Goal: Entertainment & Leisure: Browse casually

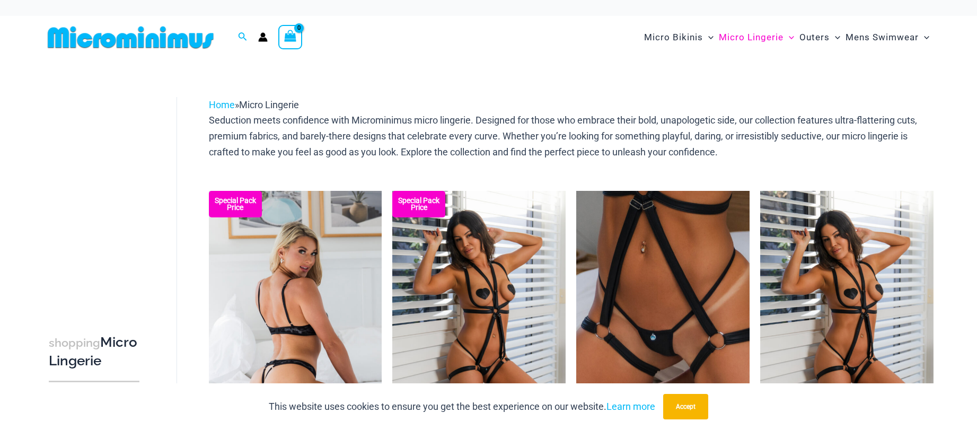
drag, startPoint x: 0, startPoint y: 0, endPoint x: 313, endPoint y: 298, distance: 432.4
click at [313, 297] on img at bounding box center [295, 321] width 173 height 260
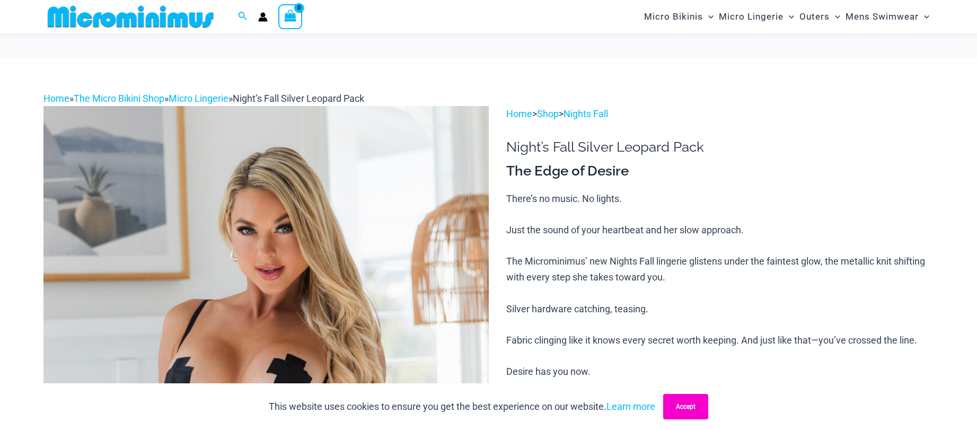
click at [687, 398] on button "Accept" at bounding box center [685, 406] width 45 height 25
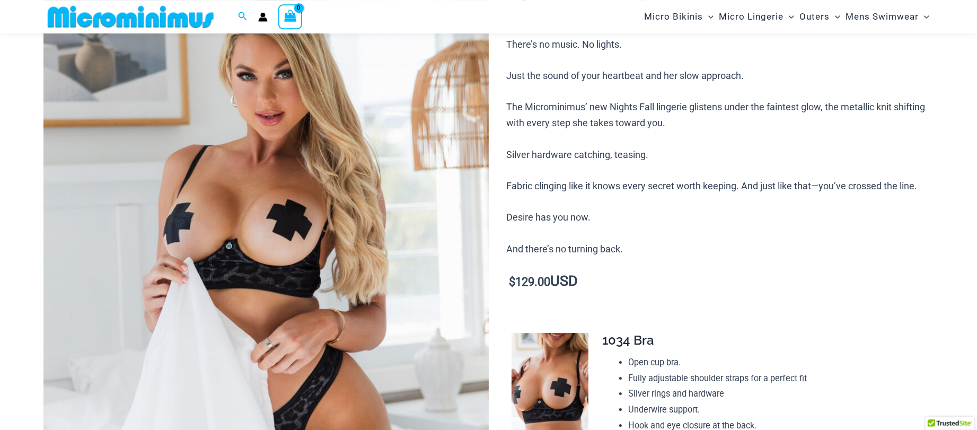
scroll to position [172, 0]
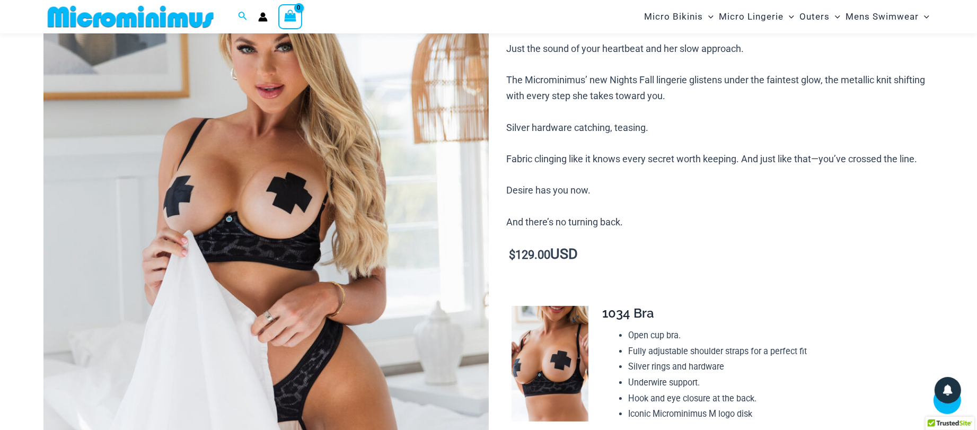
click at [562, 364] on img at bounding box center [550, 364] width 77 height 116
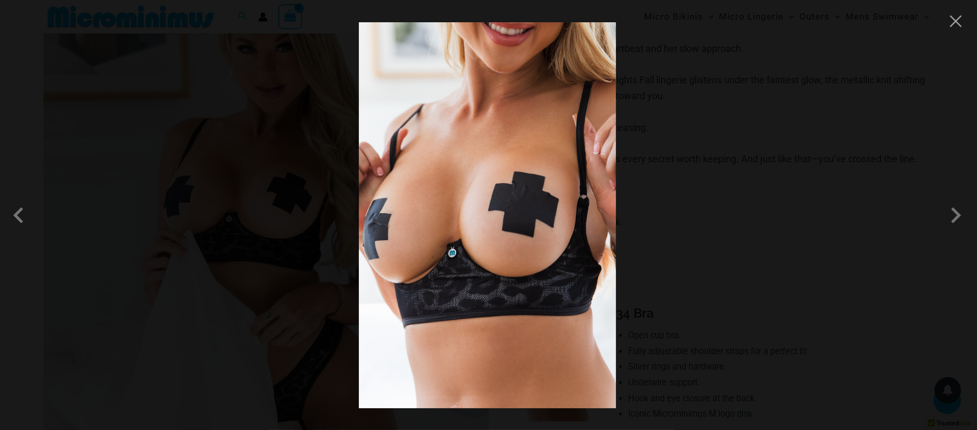
scroll to position [229, 0]
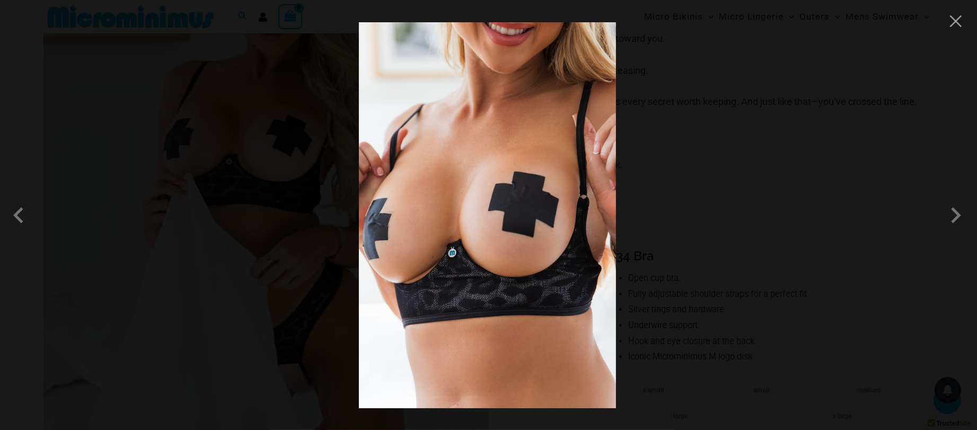
click at [531, 294] on img at bounding box center [487, 215] width 257 height 386
click at [725, 308] on div at bounding box center [488, 215] width 977 height 430
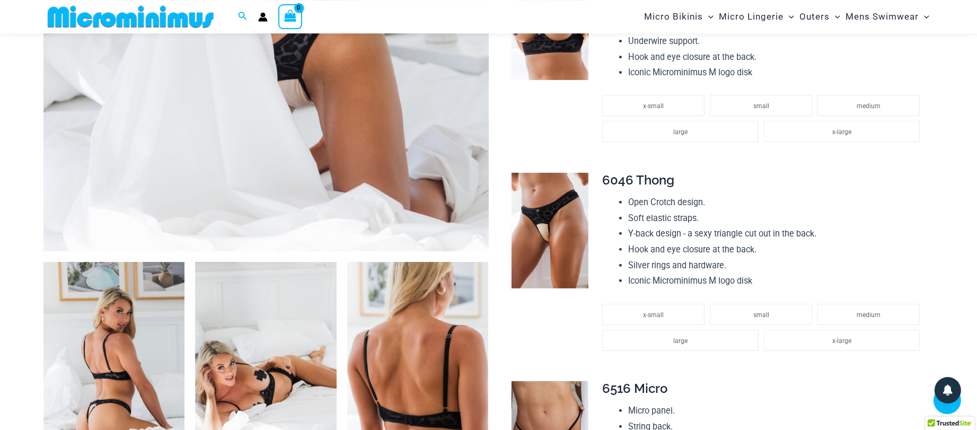
scroll to position [573, 0]
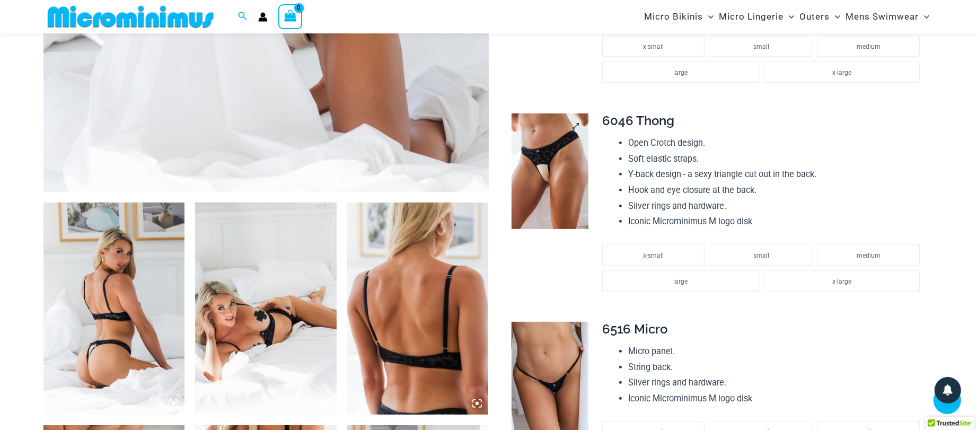
click at [547, 211] on img at bounding box center [550, 171] width 77 height 116
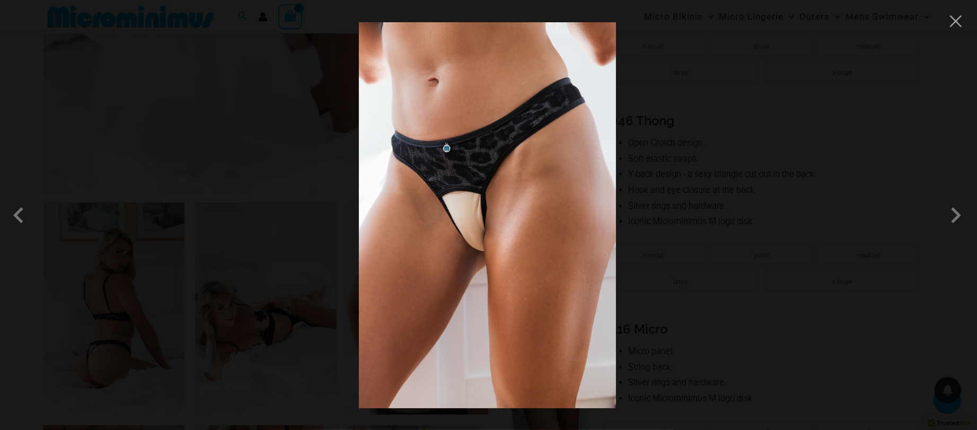
click at [704, 244] on div at bounding box center [488, 215] width 977 height 430
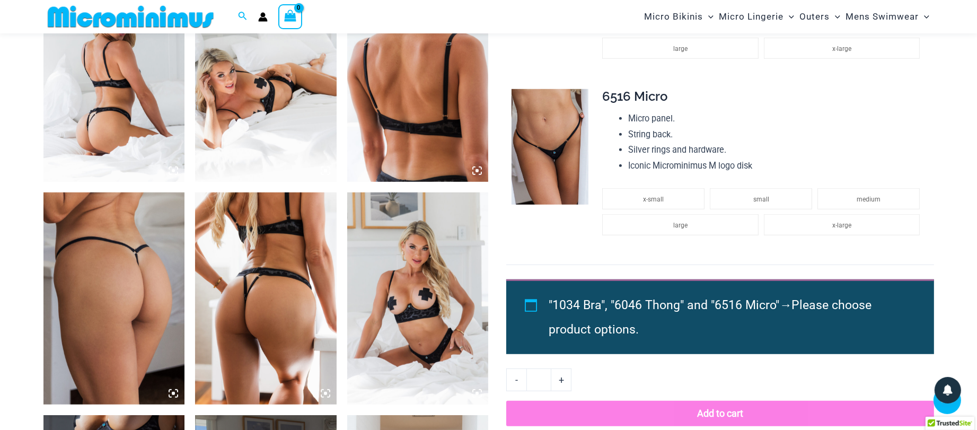
scroll to position [859, 0]
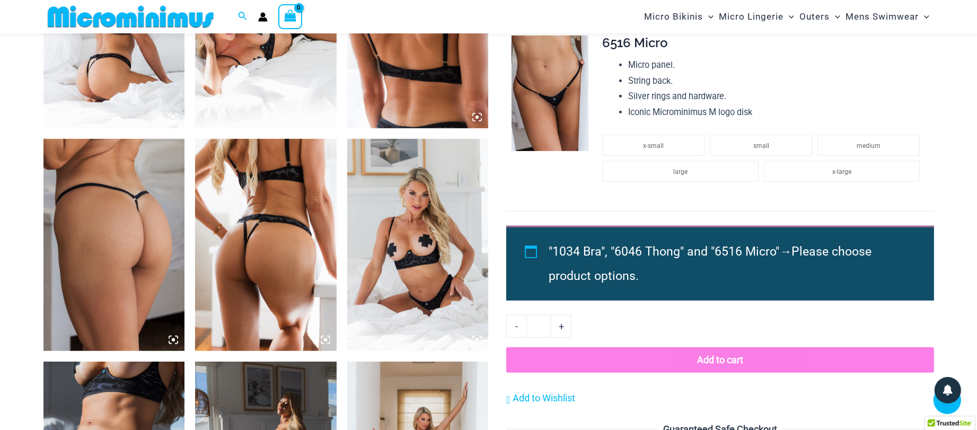
click at [166, 236] on img at bounding box center [114, 245] width 142 height 212
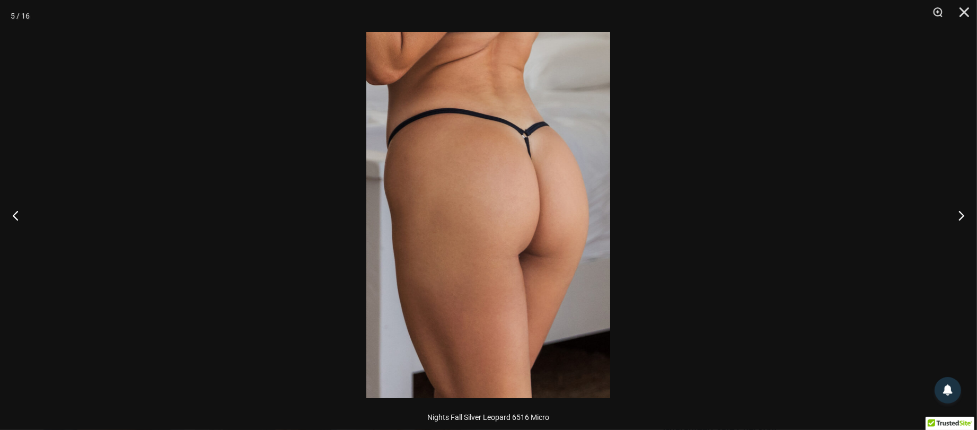
click at [409, 241] on img at bounding box center [488, 215] width 244 height 366
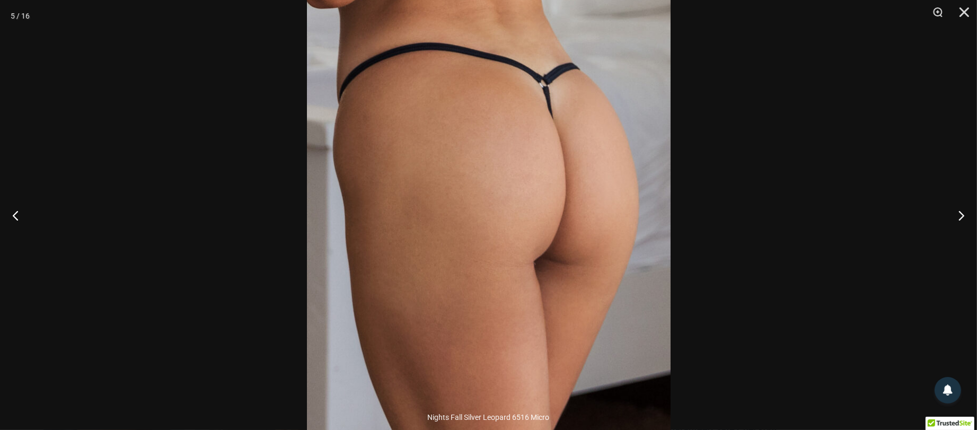
click at [429, 247] on img at bounding box center [489, 202] width 364 height 546
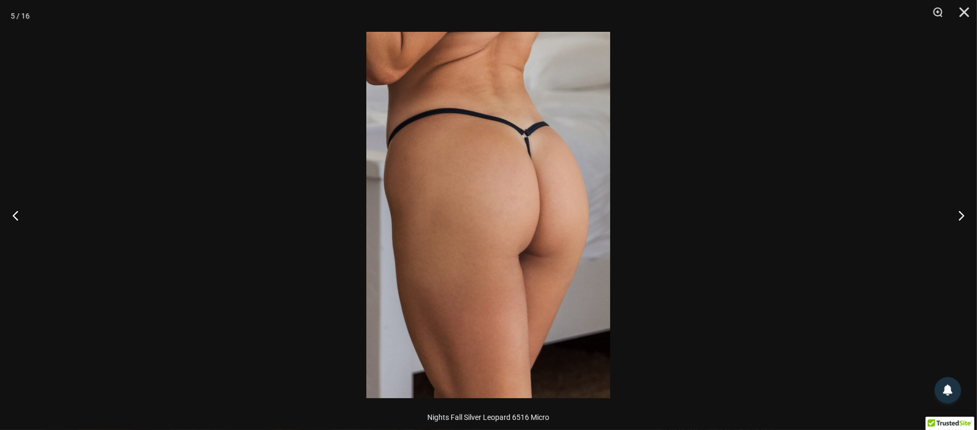
click at [694, 280] on div at bounding box center [488, 215] width 977 height 430
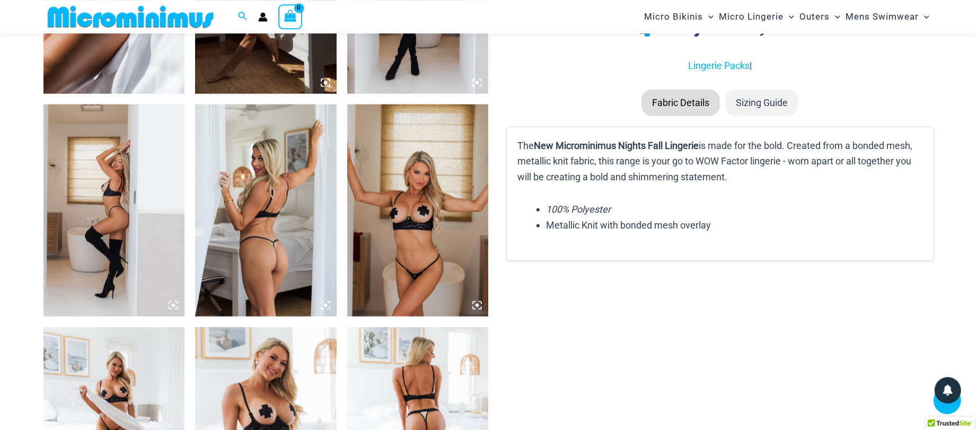
scroll to position [1432, 0]
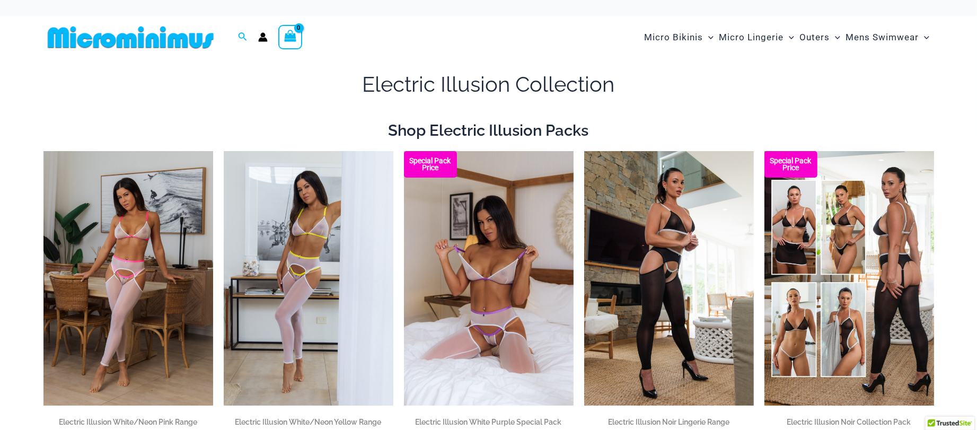
click at [120, 40] on img at bounding box center [130, 37] width 174 height 24
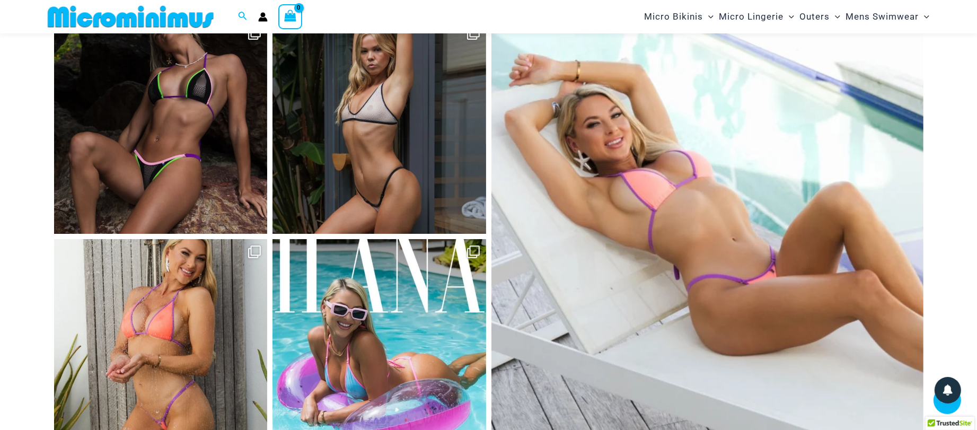
scroll to position [4572, 0]
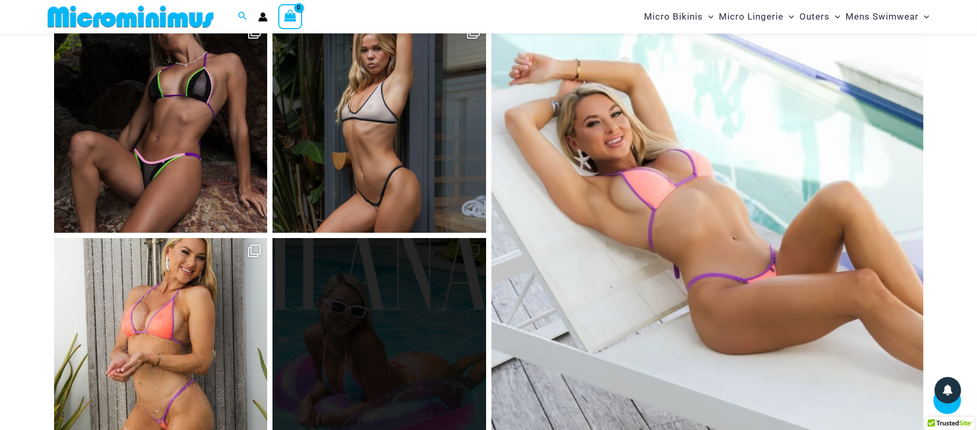
click at [469, 275] on link "Open" at bounding box center [380, 345] width 214 height 214
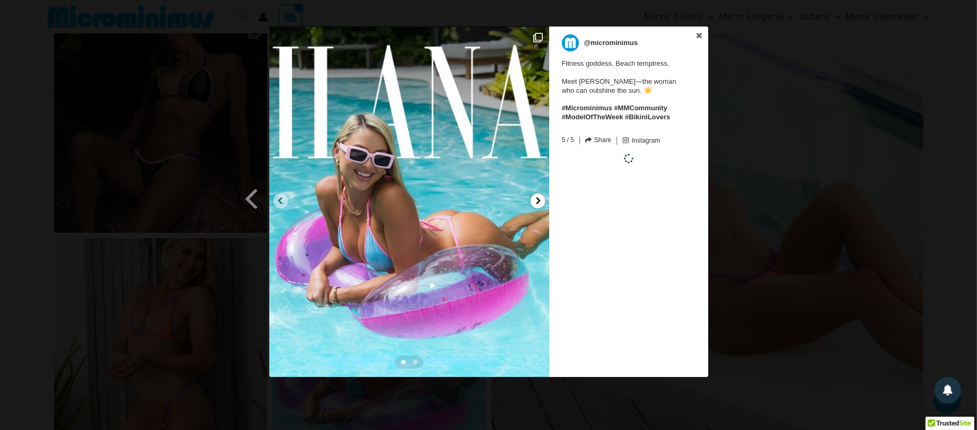
click at [534, 198] on div at bounding box center [538, 201] width 14 height 15
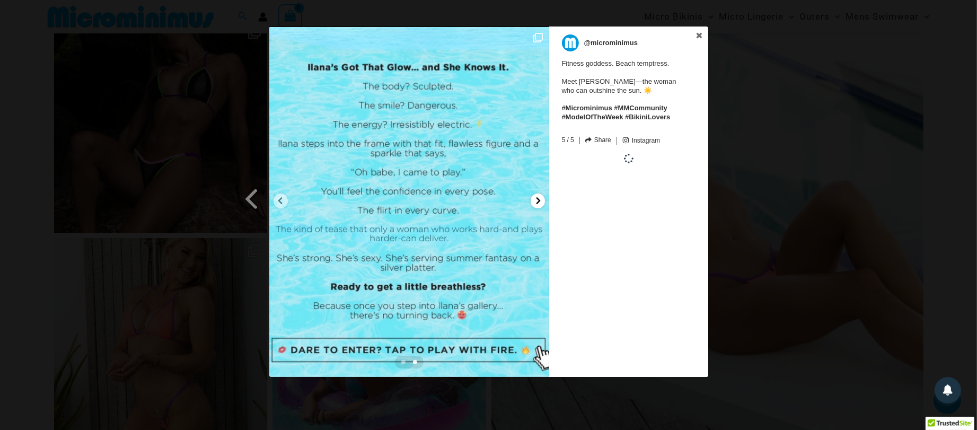
click at [534, 198] on div at bounding box center [538, 201] width 14 height 15
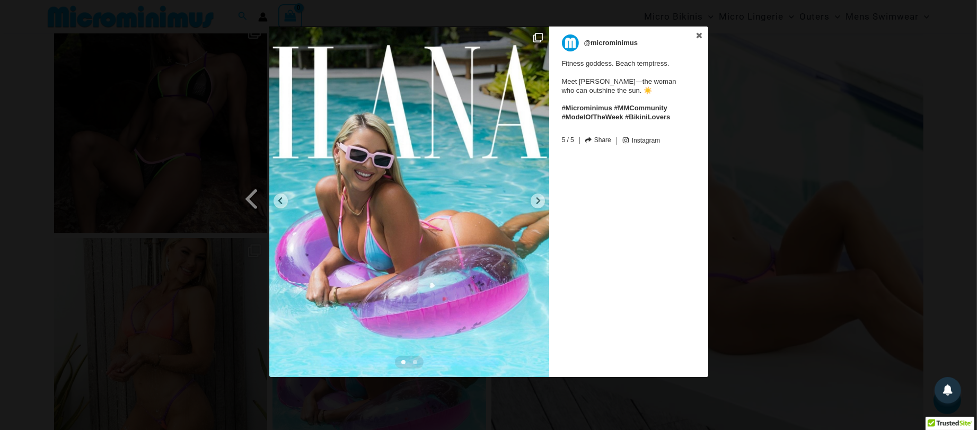
click at [766, 214] on div "Previous Slide Next Slide @microminimus Fitness goddess. Beach temptress. Meet …" at bounding box center [488, 203] width 977 height 353
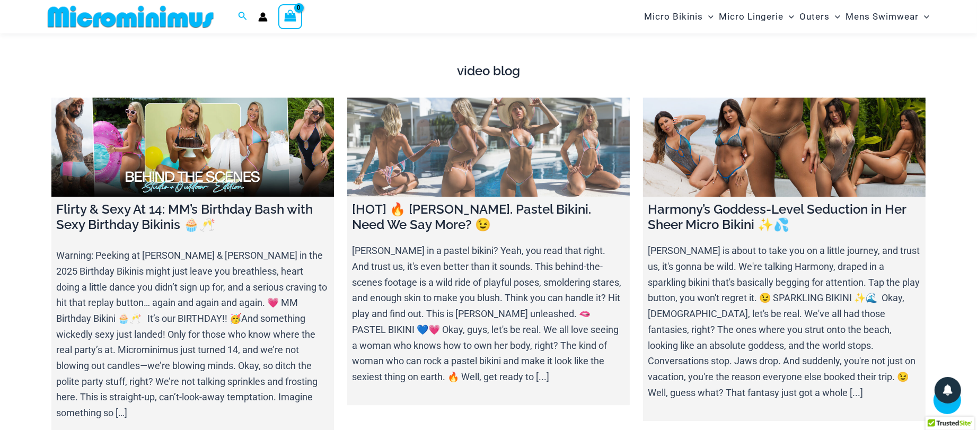
scroll to position [3713, 0]
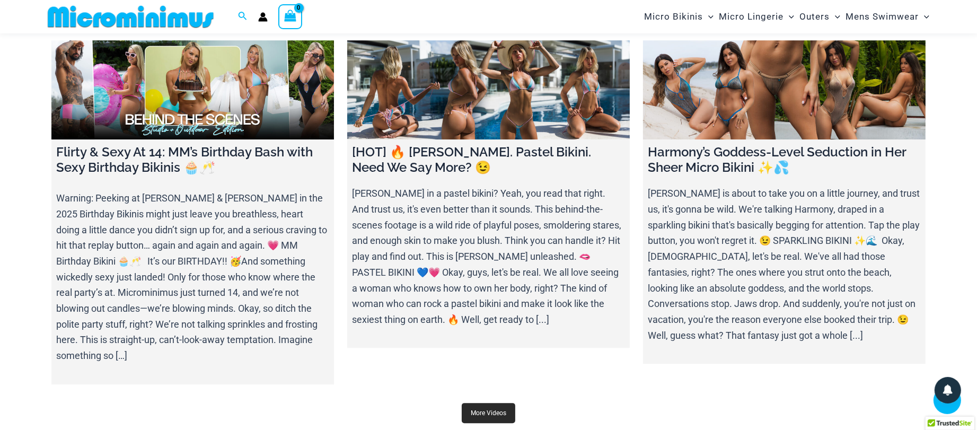
click at [477, 403] on link "More Videos" at bounding box center [489, 413] width 54 height 20
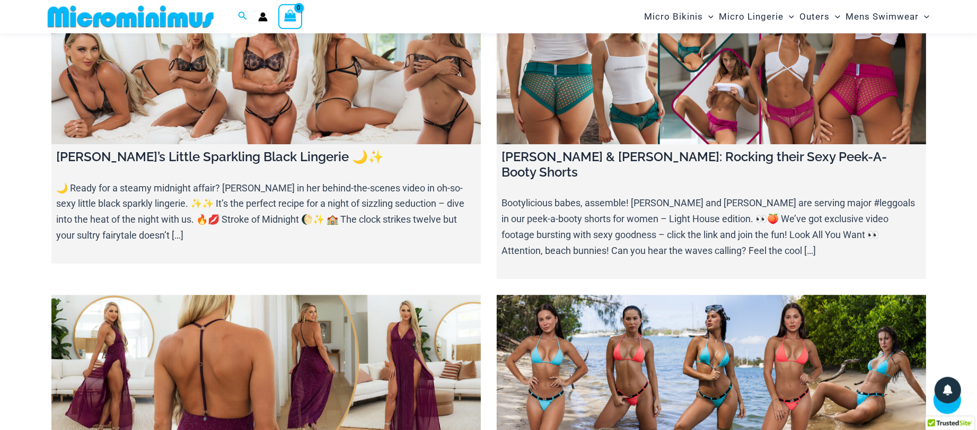
scroll to position [3369, 0]
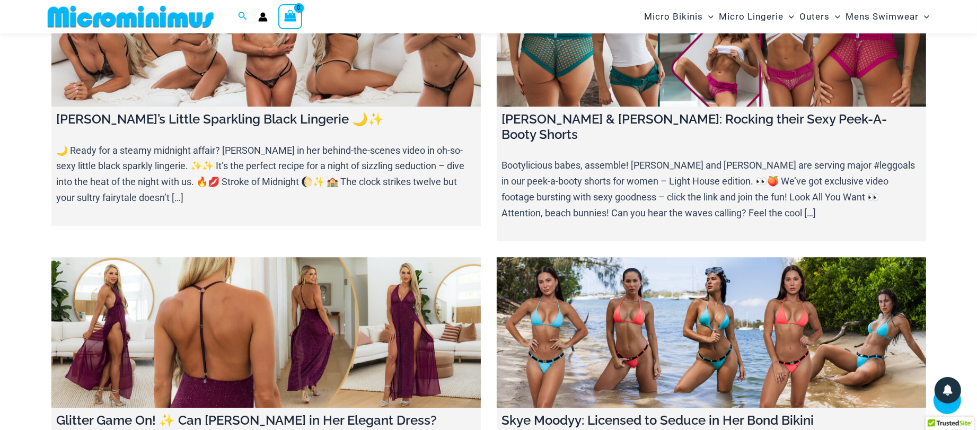
click at [221, 257] on link at bounding box center [265, 332] width 429 height 151
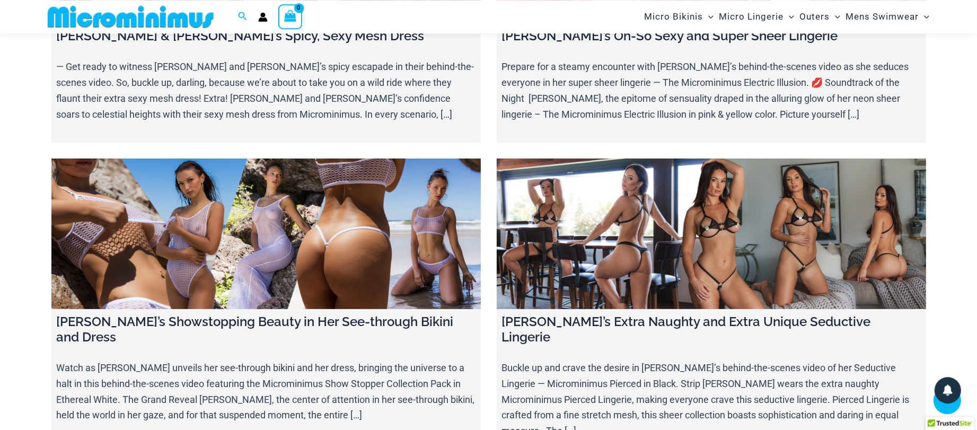
scroll to position [4972, 0]
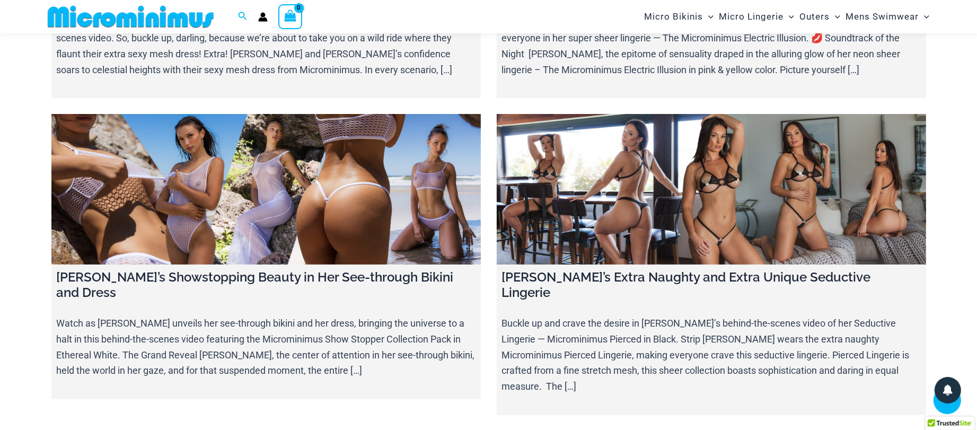
click at [757, 178] on link at bounding box center [711, 189] width 429 height 151
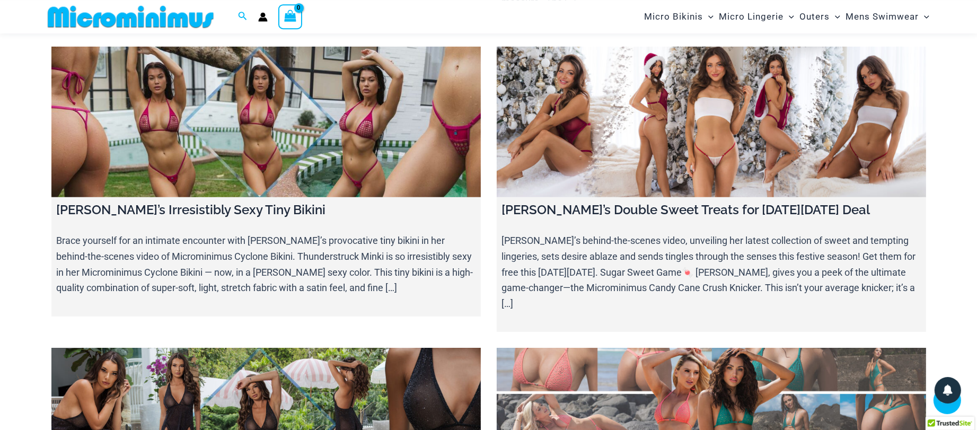
scroll to position [5430, 0]
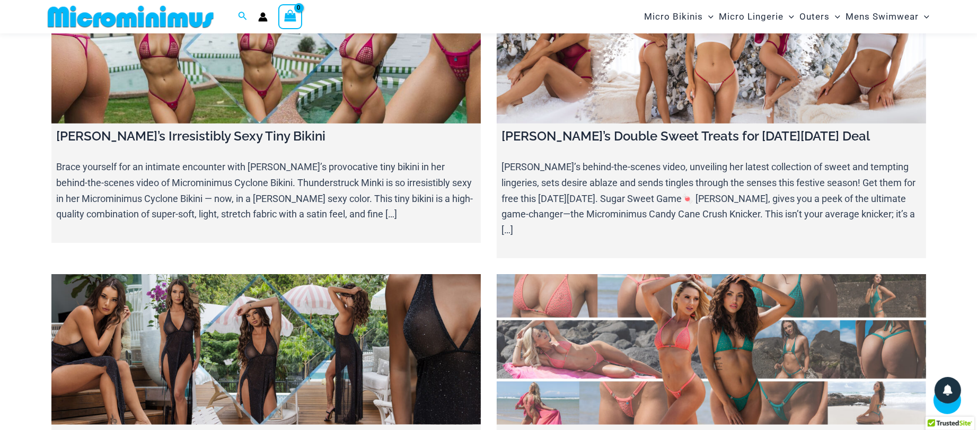
click at [736, 287] on link at bounding box center [711, 349] width 429 height 151
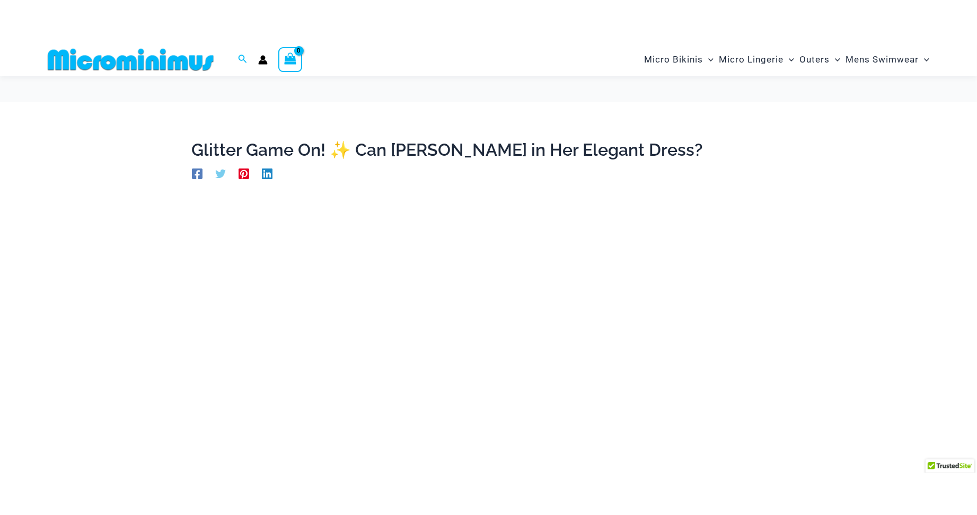
scroll to position [115, 0]
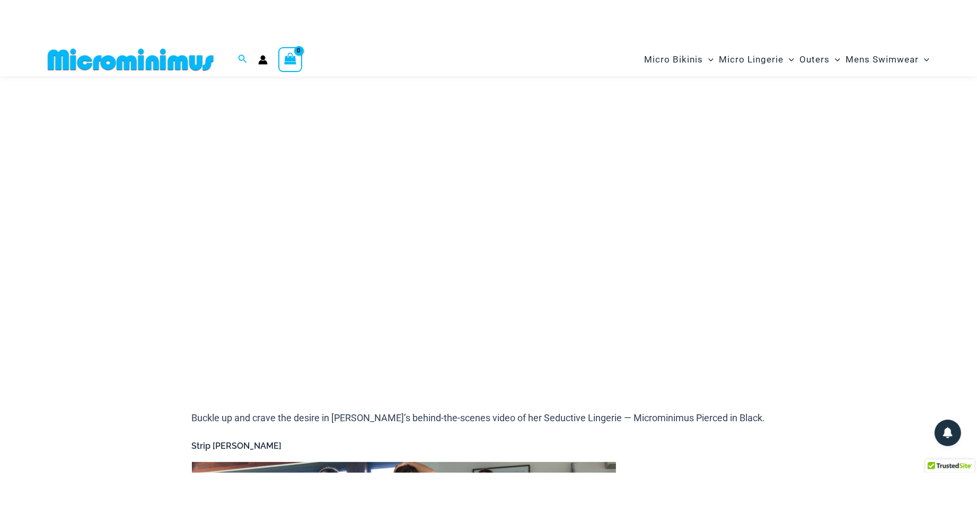
scroll to position [81, 0]
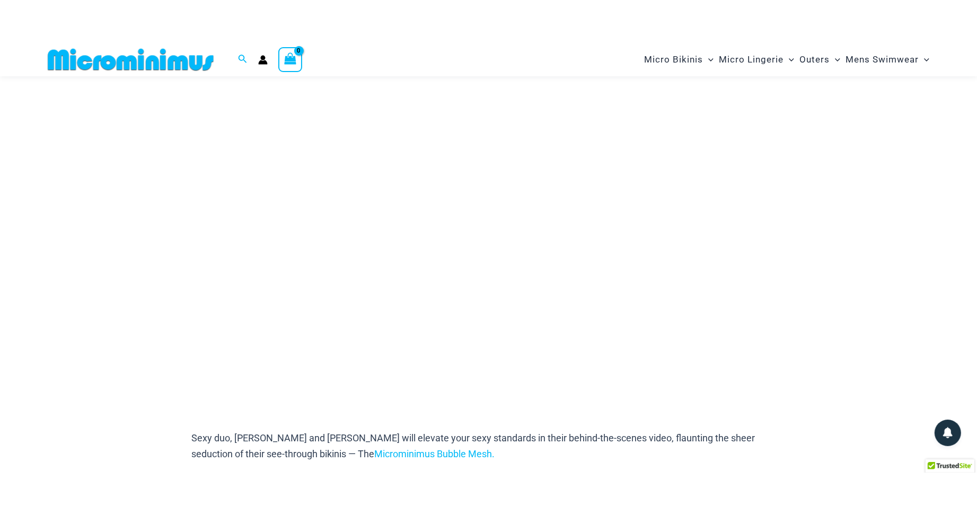
scroll to position [81, 0]
